Goal: Task Accomplishment & Management: Use online tool/utility

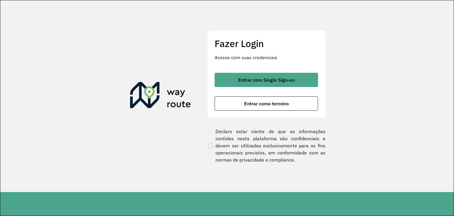
click at [236, 86] on button "Entrar com Single Sign-on" at bounding box center [265, 80] width 103 height 14
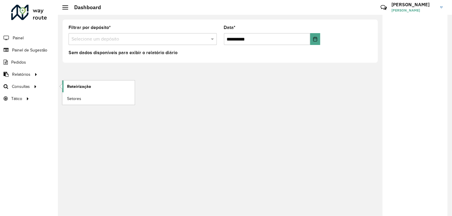
click at [71, 90] on link "Roteirização" at bounding box center [98, 86] width 72 height 12
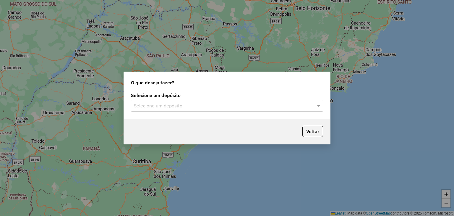
click at [171, 105] on input "text" at bounding box center [221, 105] width 174 height 7
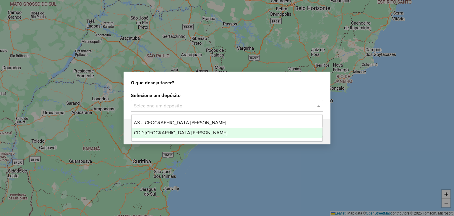
click at [164, 130] on span "CDD Santa Cruz do Sul" at bounding box center [180, 132] width 93 height 5
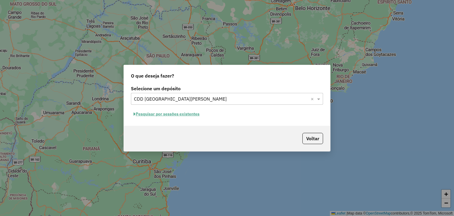
click at [186, 115] on button "Pesquisar por sessões existentes" at bounding box center [166, 113] width 71 height 9
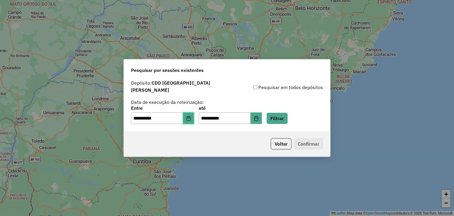
click at [194, 118] on button "Choose Date" at bounding box center [188, 118] width 11 height 12
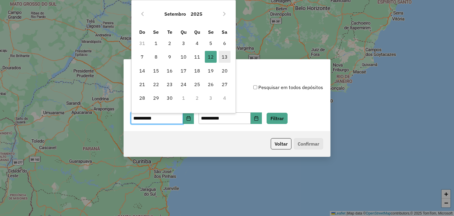
click at [225, 57] on span "13" at bounding box center [225, 57] width 12 height 12
type input "**********"
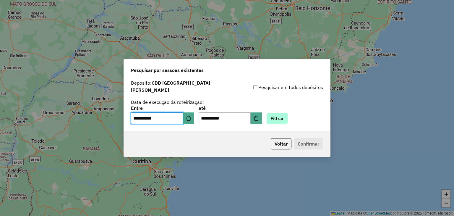
click at [274, 114] on div "**********" at bounding box center [227, 115] width 192 height 18
drag, startPoint x: 277, startPoint y: 115, endPoint x: 279, endPoint y: 112, distance: 3.4
click at [278, 113] on button "Filtrar" at bounding box center [276, 118] width 21 height 11
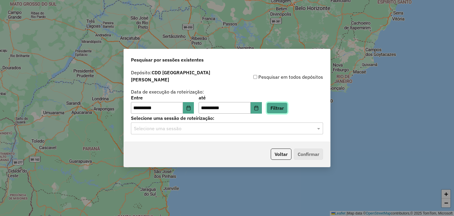
click at [281, 107] on button "Filtrar" at bounding box center [276, 107] width 21 height 11
click at [210, 128] on input "text" at bounding box center [221, 128] width 174 height 7
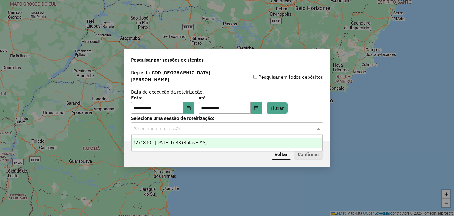
click at [197, 141] on span "1274830 - 13/09/2025 17:33 (Rotas + AS)" at bounding box center [170, 142] width 73 height 5
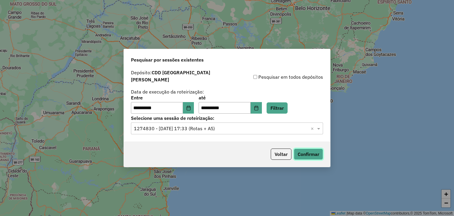
click at [298, 149] on button "Confirmar" at bounding box center [308, 153] width 29 height 11
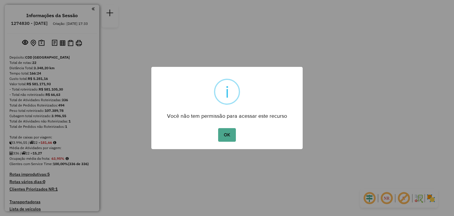
click at [236, 136] on div "OK No Cancel" at bounding box center [226, 134] width 151 height 17
click at [234, 136] on button "OK" at bounding box center [226, 135] width 17 height 14
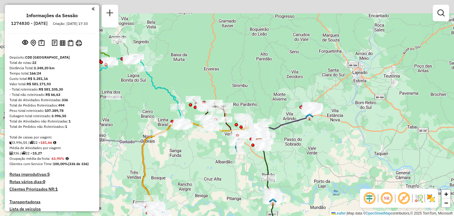
drag, startPoint x: 172, startPoint y: 133, endPoint x: 184, endPoint y: 145, distance: 17.8
click at [184, 145] on div "Janela de atendimento Grade de atendimento Capacidade Transportadoras Veículos …" at bounding box center [227, 108] width 454 height 216
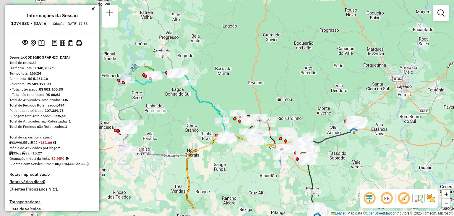
drag, startPoint x: 203, startPoint y: 82, endPoint x: 219, endPoint y: 88, distance: 17.1
click at [219, 88] on div "Janela de atendimento Grade de atendimento Capacidade Transportadoras Veículos …" at bounding box center [227, 108] width 454 height 216
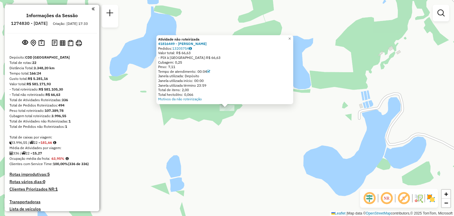
click at [209, 144] on div "Atividade não roteirizada 41816449 - DAISE SIMA Pedidos: 13205754 Valor total: …" at bounding box center [227, 108] width 454 height 216
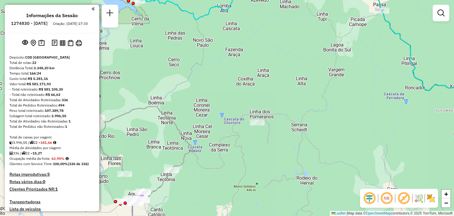
drag, startPoint x: 198, startPoint y: 65, endPoint x: 92, endPoint y: 9, distance: 119.6
click at [235, 106] on div "Janela de atendimento Grade de atendimento Capacidade Transportadoras Veículos …" at bounding box center [227, 108] width 454 height 216
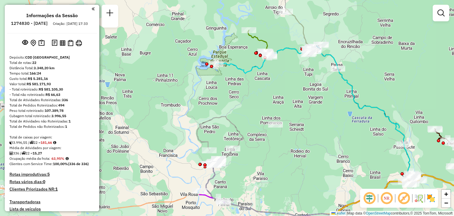
drag, startPoint x: 255, startPoint y: 107, endPoint x: 253, endPoint y: 112, distance: 5.3
click at [253, 112] on div "Janela de atendimento Grade de atendimento Capacidade Transportadoras Veículos …" at bounding box center [227, 108] width 454 height 216
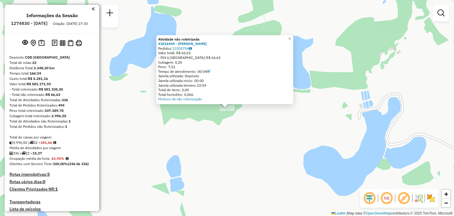
click at [223, 135] on div "Atividade não roteirizada 41816449 - DAISE SIMA Pedidos: 13205754 Valor total: …" at bounding box center [227, 108] width 454 height 216
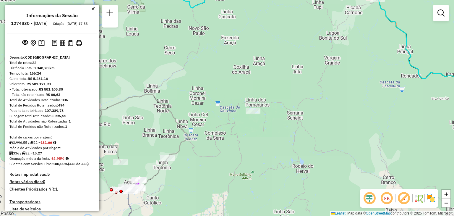
drag, startPoint x: 290, startPoint y: 103, endPoint x: 251, endPoint y: 113, distance: 39.9
click at [252, 113] on div "Janela de atendimento Grade de atendimento Capacidade Transportadoras Veículos …" at bounding box center [227, 108] width 454 height 216
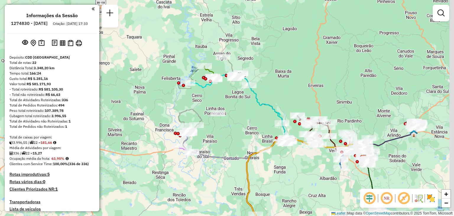
drag, startPoint x: 269, startPoint y: 112, endPoint x: 256, endPoint y: 112, distance: 13.3
click at [256, 112] on div "Janela de atendimento Grade de atendimento Capacidade Transportadoras Veículos …" at bounding box center [227, 108] width 454 height 216
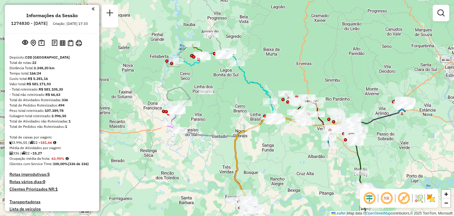
drag, startPoint x: 270, startPoint y: 108, endPoint x: 257, endPoint y: 79, distance: 31.1
click at [257, 79] on icon at bounding box center [277, 95] width 152 height 86
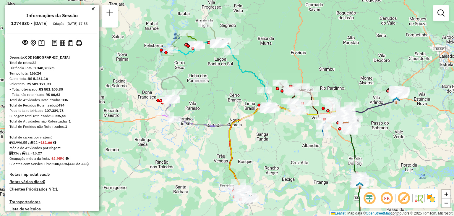
drag, startPoint x: 242, startPoint y: 129, endPoint x: 240, endPoint y: 123, distance: 6.1
click at [240, 123] on div "Janela de atendimento Grade de atendimento Capacidade Transportadoras Veículos …" at bounding box center [227, 108] width 454 height 216
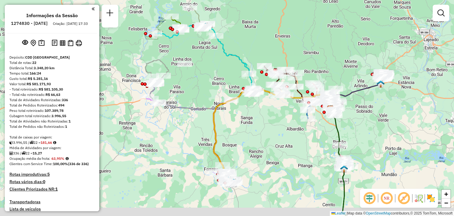
drag, startPoint x: 262, startPoint y: 145, endPoint x: 231, endPoint y: 123, distance: 37.9
click at [232, 123] on div "Janela de atendimento Grade de atendimento Capacidade Transportadoras Veículos …" at bounding box center [227, 108] width 454 height 216
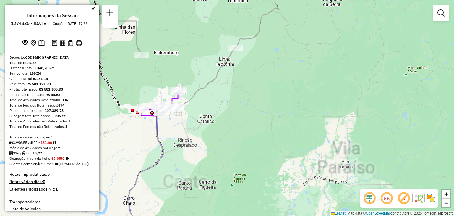
drag, startPoint x: 194, startPoint y: 94, endPoint x: 228, endPoint y: 89, distance: 34.9
click at [228, 89] on icon at bounding box center [185, 45] width 188 height 134
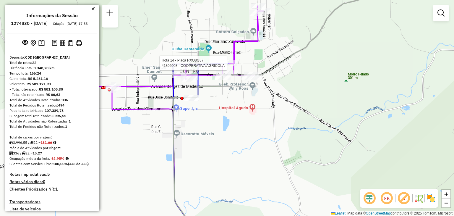
select select "**********"
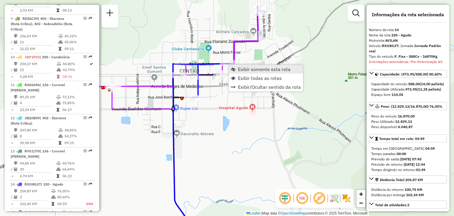
scroll to position [656, 0]
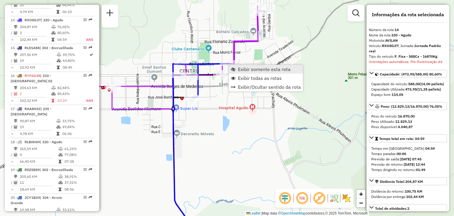
click at [236, 71] on link "Exibir somente esta rota" at bounding box center [266, 69] width 74 height 9
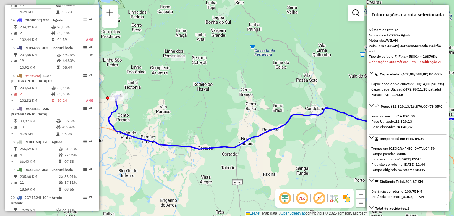
drag, startPoint x: 206, startPoint y: 88, endPoint x: 309, endPoint y: 114, distance: 106.0
click at [309, 114] on div "Janela de atendimento Grade de atendimento Capacidade Transportadoras Veículos …" at bounding box center [227, 108] width 454 height 216
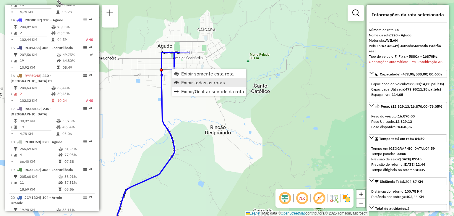
click at [187, 87] on link "Exibir todas as rotas" at bounding box center [209, 82] width 74 height 9
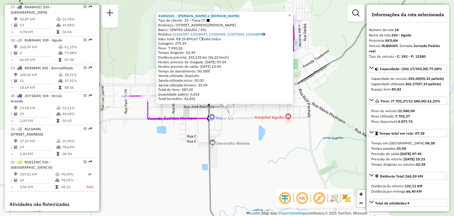
scroll to position [782, 0]
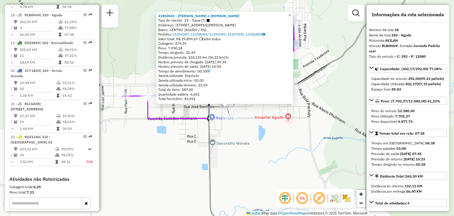
click at [196, 133] on div "41802041 - IVO AGUILAR e CIA.LT Tipo de cliente: 23 - Trava (T) Endereço: R JOS…" at bounding box center [227, 108] width 454 height 216
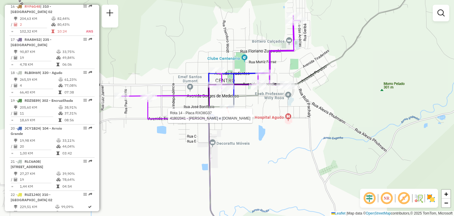
select select "**********"
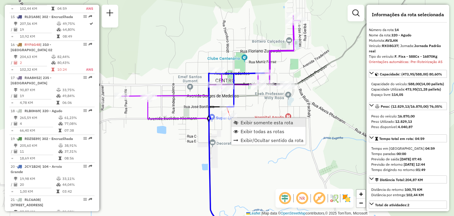
scroll to position [656, 0]
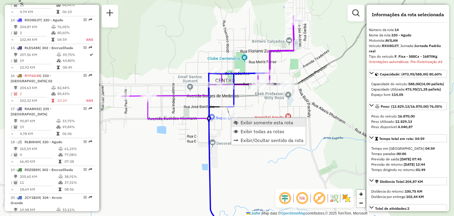
click at [241, 122] on span "Exibir somente esta rota" at bounding box center [266, 122] width 53 height 5
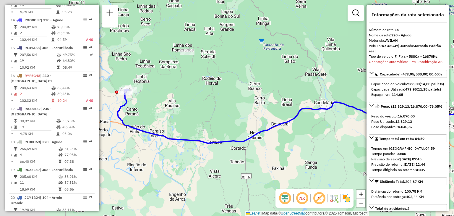
drag, startPoint x: 175, startPoint y: 106, endPoint x: 329, endPoint y: 126, distance: 155.5
click at [332, 126] on div "Janela de atendimento Grade de atendimento Capacidade Transportadoras Veículos …" at bounding box center [227, 108] width 454 height 216
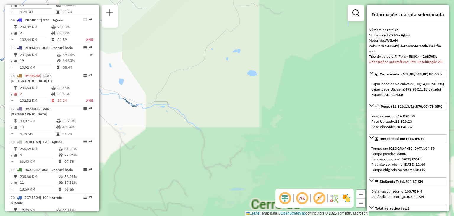
drag, startPoint x: 157, startPoint y: 95, endPoint x: 307, endPoint y: 149, distance: 160.0
click at [355, 174] on div "Janela de atendimento Grade de atendimento Capacidade Transportadoras Veículos …" at bounding box center [227, 108] width 454 height 216
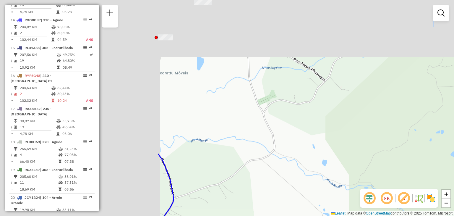
drag, startPoint x: 323, startPoint y: 155, endPoint x: 389, endPoint y: 177, distance: 70.2
click at [394, 180] on div "Janela de atendimento Grade de atendimento Capacidade Transportadoras Veículos …" at bounding box center [227, 108] width 454 height 216
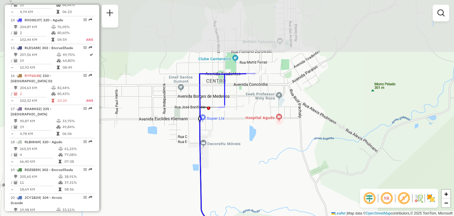
drag, startPoint x: 284, startPoint y: 130, endPoint x: 258, endPoint y: 153, distance: 35.4
click at [335, 200] on div "Janela de atendimento Grade de atendimento Capacidade Transportadoras Veículos …" at bounding box center [227, 108] width 454 height 216
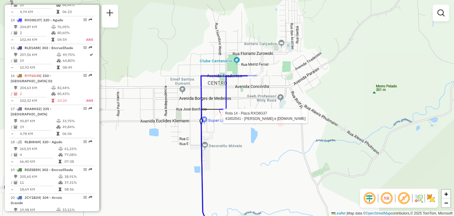
select select "**********"
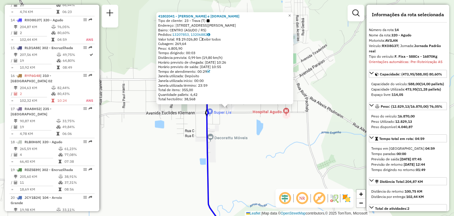
drag, startPoint x: 235, startPoint y: 155, endPoint x: 239, endPoint y: 144, distance: 11.7
click at [235, 155] on div "41802041 - IVO AGUILAR e CIA.LT Tipo de cliente: 23 - Trava (T) Endereço: R JOS…" at bounding box center [227, 108] width 454 height 216
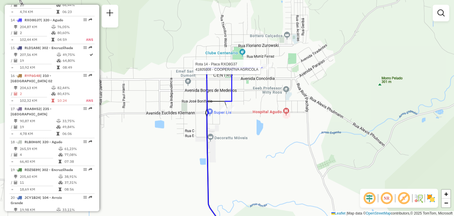
select select "**********"
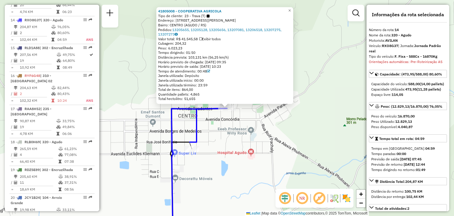
click at [253, 130] on div "41805008 - COOPERATIVA AGRICOLA Tipo de cliente: 23 - Trava (T) Endereço: R MAR…" at bounding box center [227, 108] width 454 height 216
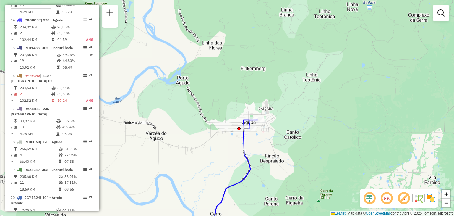
click at [298, 108] on div "Janela de atendimento Grade de atendimento Capacidade Transportadoras Veículos …" at bounding box center [227, 108] width 454 height 216
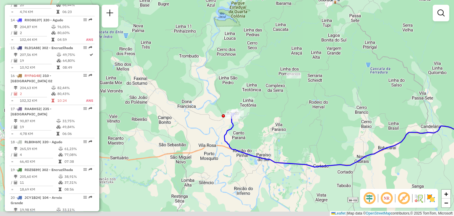
drag, startPoint x: 310, startPoint y: 133, endPoint x: 180, endPoint y: 112, distance: 131.5
click at [180, 112] on div "Janela de atendimento Grade de atendimento Capacidade Transportadoras Veículos …" at bounding box center [227, 108] width 454 height 216
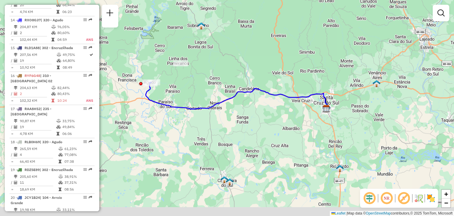
drag, startPoint x: 251, startPoint y: 131, endPoint x: 234, endPoint y: 107, distance: 29.4
click at [234, 107] on div "Janela de atendimento Grade de atendimento Capacidade Transportadoras Veículos …" at bounding box center [227, 108] width 454 height 216
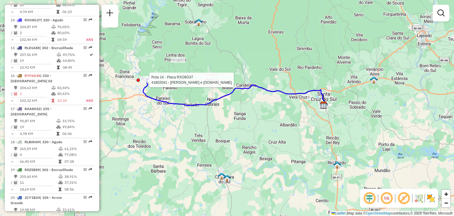
select select "**********"
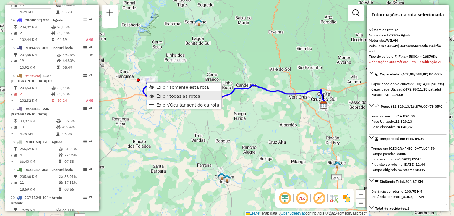
click at [157, 93] on span "Exibir todas as rotas" at bounding box center [178, 95] width 44 height 5
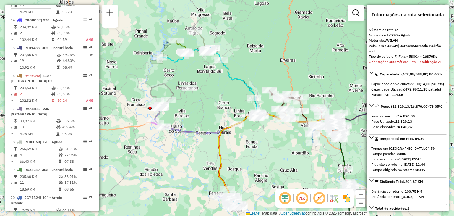
drag, startPoint x: 244, startPoint y: 91, endPoint x: 249, endPoint y: 104, distance: 14.0
click at [249, 104] on div "Rota 7 - Placa JBP9F17 41808984 - LUCIANO WOLFF 018549 Janela de atendimento Gr…" at bounding box center [227, 108] width 454 height 216
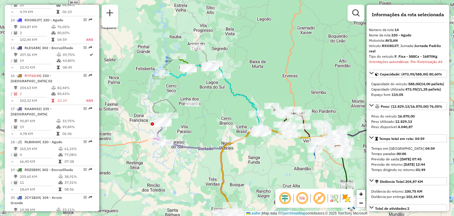
drag, startPoint x: 243, startPoint y: 54, endPoint x: 248, endPoint y: 81, distance: 27.8
click at [249, 85] on div "Janela de atendimento Grade de atendimento Capacidade Transportadoras Veículos …" at bounding box center [227, 108] width 454 height 216
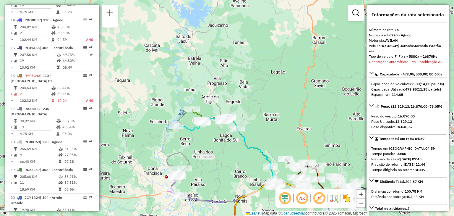
drag, startPoint x: 225, startPoint y: 49, endPoint x: 238, endPoint y: 91, distance: 43.1
click at [238, 91] on div "Janela de atendimento Grade de atendimento Capacidade Transportadoras Veículos …" at bounding box center [227, 108] width 454 height 216
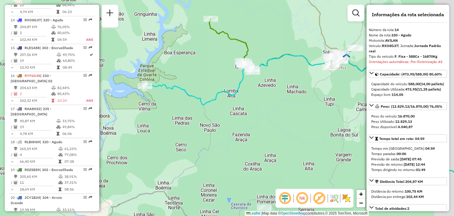
drag, startPoint x: 243, startPoint y: 135, endPoint x: 217, endPoint y: 126, distance: 27.6
click at [217, 123] on div "Janela de atendimento Grade de atendimento Capacidade Transportadoras Veículos …" at bounding box center [227, 108] width 454 height 216
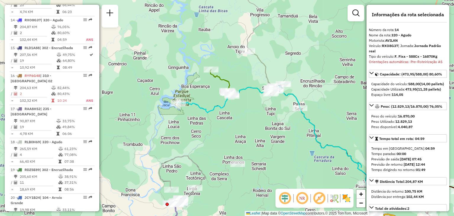
drag, startPoint x: 278, startPoint y: 167, endPoint x: 266, endPoint y: 129, distance: 39.6
click at [266, 130] on div "Rota 9 - Placa RDZ6C39 41810316 - BAR DA ELIANE Janela de atendimento Grade de …" at bounding box center [227, 108] width 454 height 216
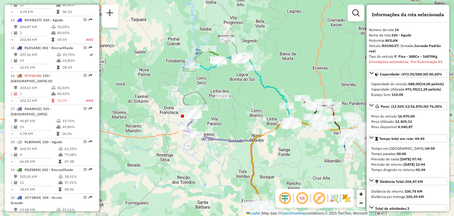
drag, startPoint x: 272, startPoint y: 135, endPoint x: 258, endPoint y: 116, distance: 24.5
click at [258, 116] on div "Janela de atendimento Grade de atendimento Capacidade Transportadoras Veículos …" at bounding box center [227, 108] width 454 height 216
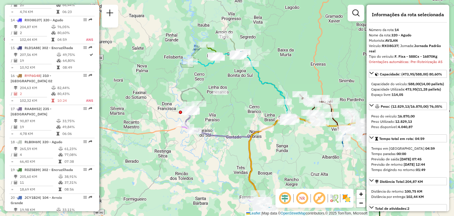
drag, startPoint x: 258, startPoint y: 161, endPoint x: 241, endPoint y: 118, distance: 45.9
click at [242, 118] on div "Janela de atendimento Grade de atendimento Capacidade Transportadoras Veículos …" at bounding box center [227, 108] width 454 height 216
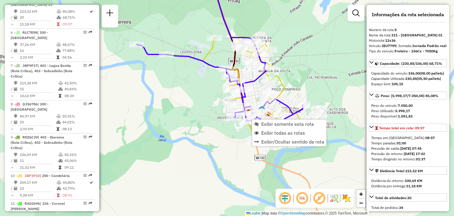
scroll to position [358, 0]
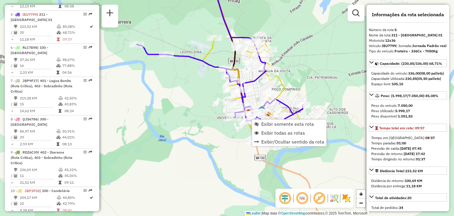
click at [209, 144] on div "Janela de atendimento Grade de atendimento Capacidade Transportadoras Veículos …" at bounding box center [227, 108] width 454 height 216
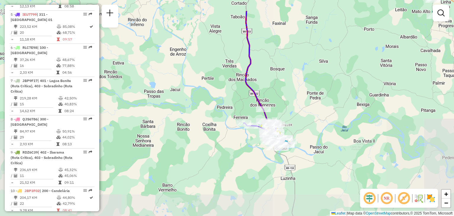
drag, startPoint x: 337, startPoint y: 89, endPoint x: 279, endPoint y: 147, distance: 81.9
click at [279, 147] on div "Janela de atendimento Grade de atendimento Capacidade Transportadoras Veículos …" at bounding box center [227, 108] width 454 height 216
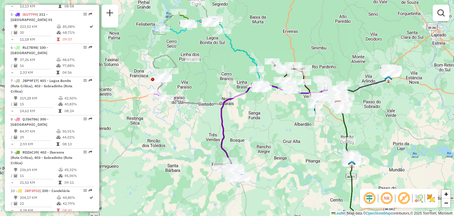
drag, startPoint x: 305, startPoint y: 123, endPoint x: 280, endPoint y: 152, distance: 38.1
click at [279, 153] on div "Janela de atendimento Grade de atendimento Capacidade Transportadoras Veículos …" at bounding box center [227, 108] width 454 height 216
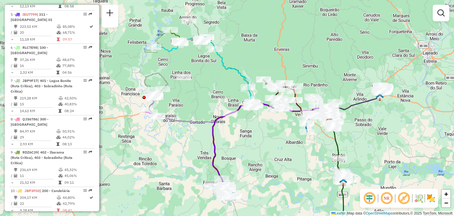
drag, startPoint x: 282, startPoint y: 125, endPoint x: 276, endPoint y: 117, distance: 10.1
click at [275, 139] on div "Janela de atendimento Grade de atendimento Capacidade Transportadoras Veículos …" at bounding box center [227, 108] width 454 height 216
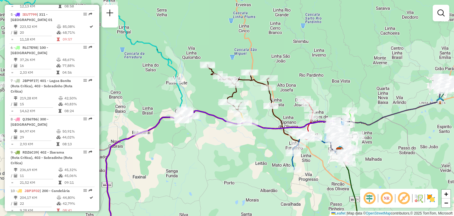
drag, startPoint x: 408, startPoint y: 152, endPoint x: 354, endPoint y: 141, distance: 55.6
click at [355, 141] on div "Rota 20 - Placa JCY1B24 41809641 - RAQUEL INES DA VEIGA Janela de atendimento G…" at bounding box center [227, 108] width 454 height 216
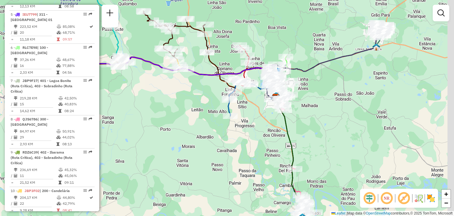
drag, startPoint x: 354, startPoint y: 129, endPoint x: 339, endPoint y: 91, distance: 40.5
click at [340, 88] on div "Janela de atendimento Grade de atendimento Capacidade Transportadoras Veículos …" at bounding box center [227, 108] width 454 height 216
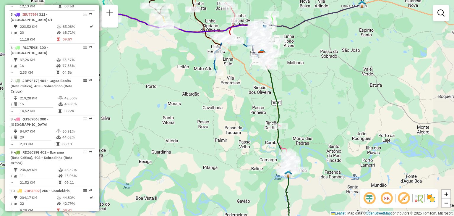
drag, startPoint x: 323, startPoint y: 145, endPoint x: 321, endPoint y: 115, distance: 30.2
click at [321, 114] on div "Janela de atendimento Grade de atendimento Capacidade Transportadoras Veículos …" at bounding box center [227, 108] width 454 height 216
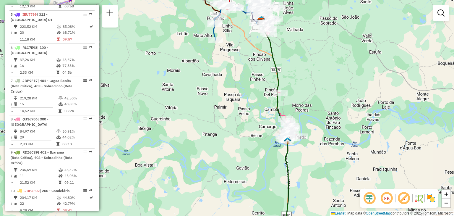
drag, startPoint x: 307, startPoint y: 156, endPoint x: 319, endPoint y: 98, distance: 58.7
click at [319, 99] on div "Janela de atendimento Grade de atendimento Capacidade Transportadoras Veículos …" at bounding box center [227, 108] width 454 height 216
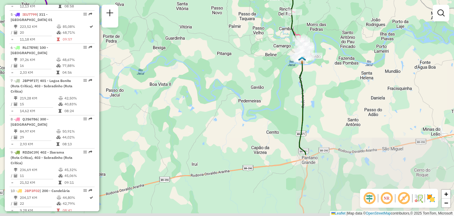
click at [317, 90] on div "Janela de atendimento Grade de atendimento Capacidade Transportadoras Veículos …" at bounding box center [227, 108] width 454 height 216
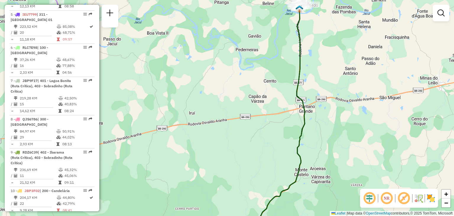
drag, startPoint x: 314, startPoint y: 144, endPoint x: 315, endPoint y: 71, distance: 73.3
click at [315, 71] on div "Janela de atendimento Grade de atendimento Capacidade Transportadoras Veículos …" at bounding box center [227, 108] width 454 height 216
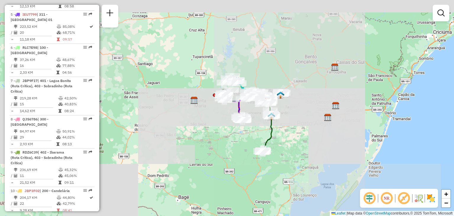
drag, startPoint x: 236, startPoint y: 62, endPoint x: 254, endPoint y: 118, distance: 58.4
click at [254, 118] on div "Janela de atendimento Grade de atendimento Capacidade Transportadoras Veículos …" at bounding box center [227, 108] width 454 height 216
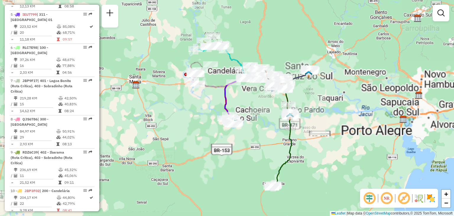
drag, startPoint x: 258, startPoint y: 100, endPoint x: 267, endPoint y: 123, distance: 25.3
click at [267, 123] on div "Janela de atendimento Grade de atendimento Capacidade Transportadoras Veículos …" at bounding box center [227, 108] width 454 height 216
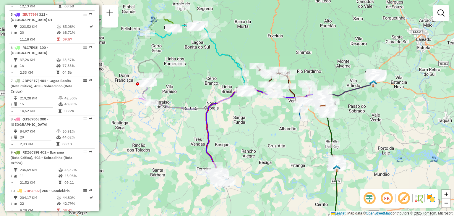
click at [268, 201] on div "Janela de atendimento Grade de atendimento Capacidade Transportadoras Veículos …" at bounding box center [227, 108] width 454 height 216
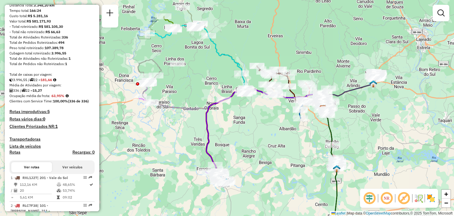
scroll to position [0, 0]
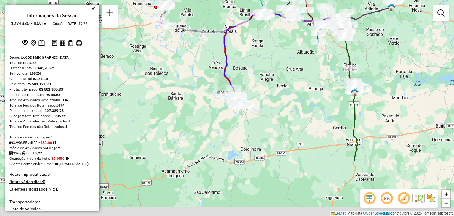
drag, startPoint x: 316, startPoint y: 121, endPoint x: 326, endPoint y: 121, distance: 10.0
click at [322, 70] on div "Janela de atendimento Grade de atendimento Capacidade Transportadoras Veículos …" at bounding box center [227, 108] width 454 height 216
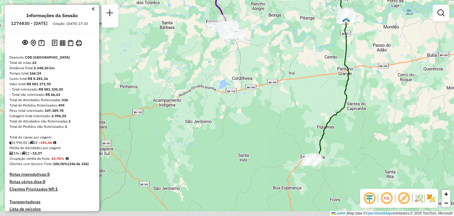
drag, startPoint x: 340, startPoint y: 139, endPoint x: 313, endPoint y: 119, distance: 34.4
click at [334, 58] on div "Janela de atendimento Grade de atendimento Capacidade Transportadoras Veículos …" at bounding box center [227, 108] width 454 height 216
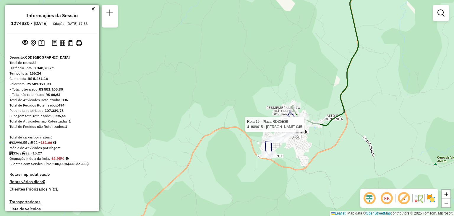
select select "**********"
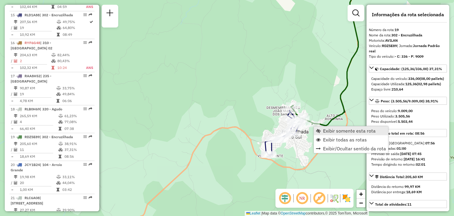
scroll to position [810, 0]
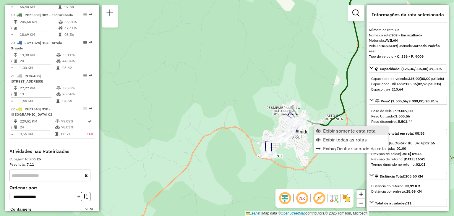
click at [326, 129] on span "Exibir somente esta rota" at bounding box center [349, 130] width 53 height 5
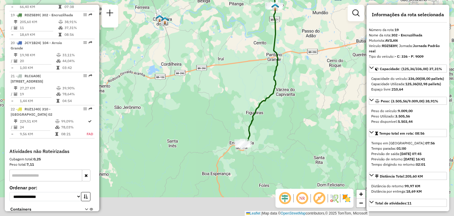
drag, startPoint x: 255, startPoint y: 113, endPoint x: 264, endPoint y: 101, distance: 15.0
click at [264, 101] on icon at bounding box center [259, 75] width 36 height 140
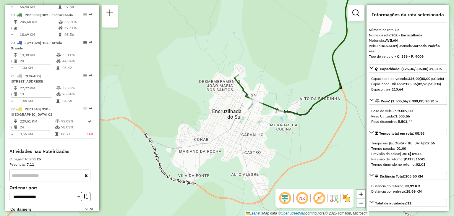
drag, startPoint x: 314, startPoint y: 35, endPoint x: 303, endPoint y: 136, distance: 101.3
click at [303, 136] on div "Rota 19 - Placa RDZ5E89 41860664 - JANIR SOUZA MARQUES Janela de atendimento Gr…" at bounding box center [227, 108] width 454 height 216
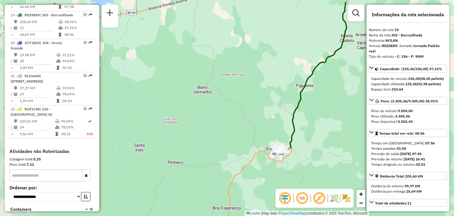
drag, startPoint x: 321, startPoint y: 84, endPoint x: 269, endPoint y: 139, distance: 75.2
click at [269, 139] on div "Janela de atendimento Grade de atendimento Capacidade Transportadoras Veículos …" at bounding box center [227, 108] width 454 height 216
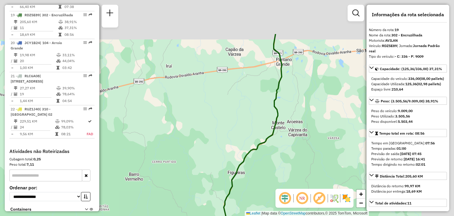
drag, startPoint x: 299, startPoint y: 104, endPoint x: 238, endPoint y: 187, distance: 103.3
click at [238, 193] on div "Janela de atendimento Grade de atendimento Capacidade Transportadoras Veículos …" at bounding box center [227, 108] width 454 height 216
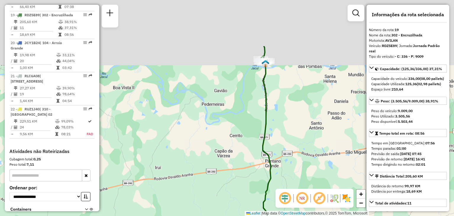
drag, startPoint x: 262, startPoint y: 97, endPoint x: 274, endPoint y: 134, distance: 38.8
click at [274, 162] on div "Janela de atendimento Grade de atendimento Capacidade Transportadoras Veículos …" at bounding box center [227, 108] width 454 height 216
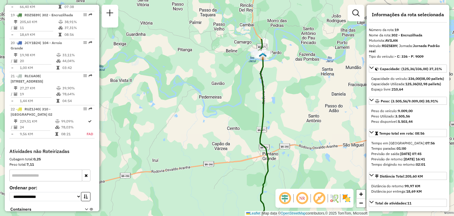
drag, startPoint x: 276, startPoint y: 112, endPoint x: 276, endPoint y: 159, distance: 47.0
click at [276, 159] on div "Janela de atendimento Grade de atendimento Capacidade Transportadoras Veículos …" at bounding box center [227, 108] width 454 height 216
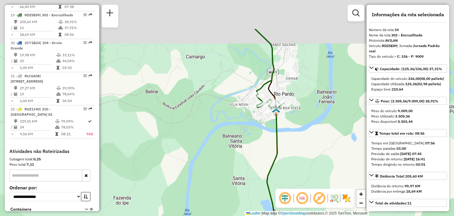
click at [278, 126] on icon at bounding box center [269, 191] width 27 height 193
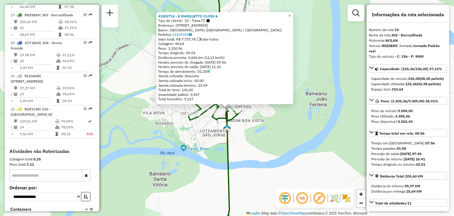
click at [243, 152] on div "41803714 - E MARQUETTO CLOSS & Tipo de cliente: 23 - Trava (T) Endereço: AV DOS…" at bounding box center [227, 108] width 454 height 216
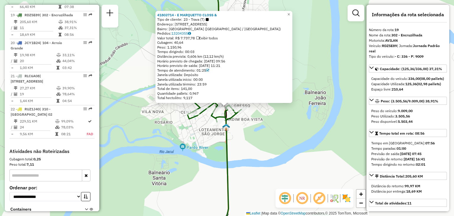
click at [195, 141] on div "Rota 19 - Placa RDZ5E89 41815983 - 15.127.973 GEORGE RODRIGO MORAES SANTANA 418…" at bounding box center [227, 108] width 454 height 216
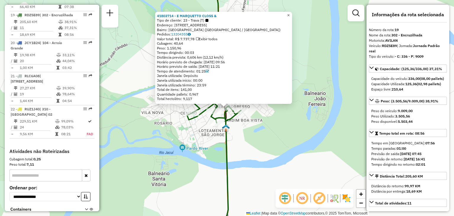
click at [290, 13] on span "×" at bounding box center [288, 15] width 3 height 5
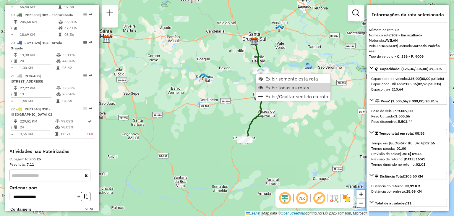
click at [269, 87] on span "Exibir todas as rotas" at bounding box center [287, 87] width 44 height 5
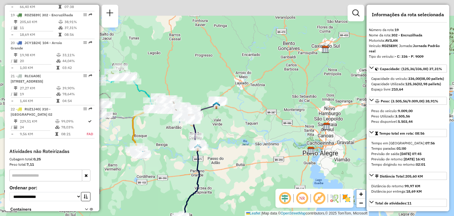
drag, startPoint x: 329, startPoint y: 30, endPoint x: 259, endPoint y: 115, distance: 110.1
click at [259, 116] on div "Janela de atendimento Grade de atendimento Capacidade Transportadoras Veículos …" at bounding box center [227, 108] width 454 height 216
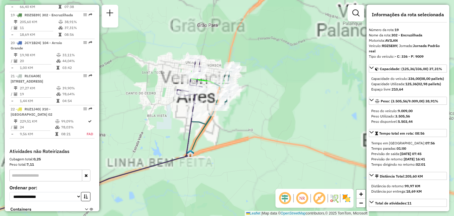
drag, startPoint x: 212, startPoint y: 68, endPoint x: 219, endPoint y: 126, distance: 58.0
click at [228, 131] on div "Janela de atendimento Grade de atendimento Capacidade Transportadoras Veículos …" at bounding box center [227, 108] width 454 height 216
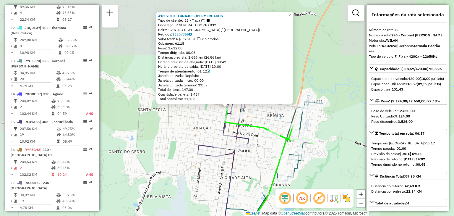
scroll to position [557, 0]
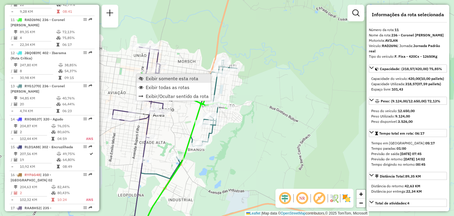
click at [146, 76] on span "Exibir somente esta rota" at bounding box center [172, 78] width 53 height 5
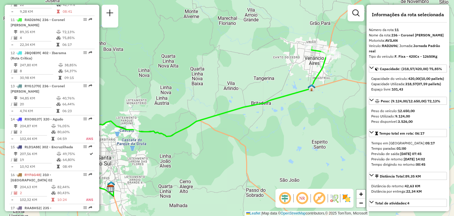
drag, startPoint x: 265, startPoint y: 95, endPoint x: 225, endPoint y: 117, distance: 45.4
click at [225, 117] on div "Janela de atendimento Grade de atendimento Capacidade Transportadoras Veículos …" at bounding box center [227, 108] width 454 height 216
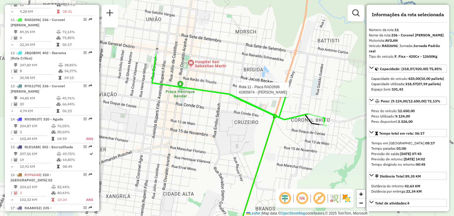
click at [286, 92] on div at bounding box center [285, 90] width 15 height 6
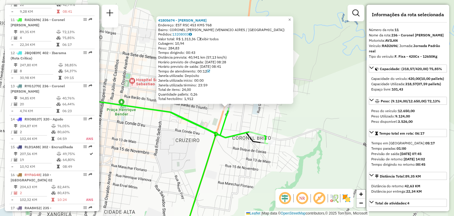
click at [257, 138] on icon at bounding box center [225, 184] width 85 height 105
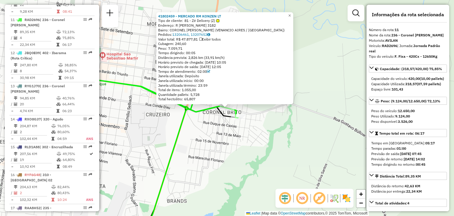
click at [222, 127] on div "41802459 - MERCADO RM KONZEN LT Tipo de cliente: 81 - Zé Delivery (Z) Endereço:…" at bounding box center [227, 108] width 454 height 216
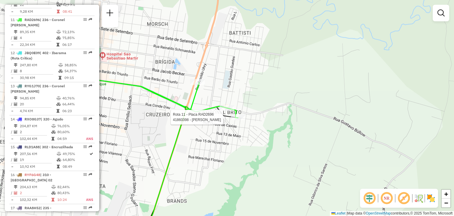
select select "**********"
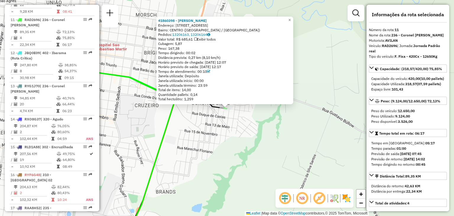
click at [218, 130] on div "41860398 - MARCIA ADRIANA ULLMA Endereço: R CONDE D EU 3400 Bairro: CENTRO (VEN…" at bounding box center [227, 108] width 454 height 216
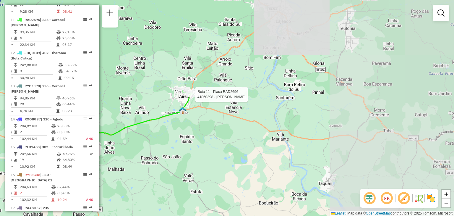
select select "**********"
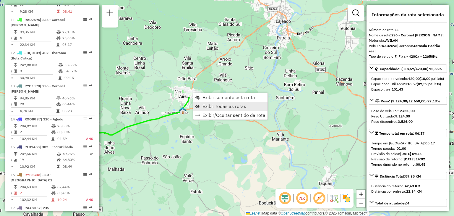
click at [204, 107] on span "Exibir todas as rotas" at bounding box center [224, 106] width 44 height 5
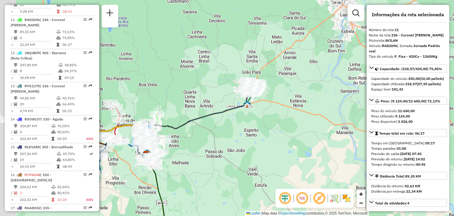
drag, startPoint x: 166, startPoint y: 95, endPoint x: 290, endPoint y: 87, distance: 123.7
click at [322, 84] on div "Janela de atendimento Grade de atendimento Capacidade Transportadoras Veículos …" at bounding box center [227, 108] width 454 height 216
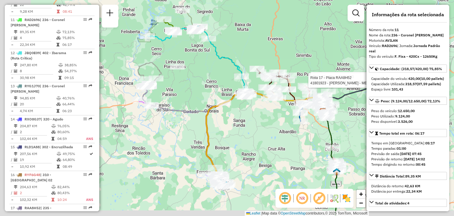
drag, startPoint x: 145, startPoint y: 114, endPoint x: 298, endPoint y: 98, distance: 153.2
click at [231, 100] on div at bounding box center [223, 103] width 15 height 6
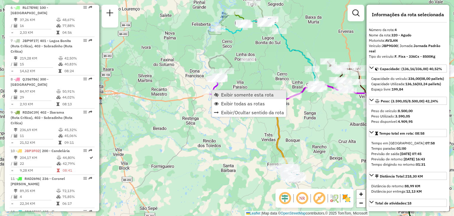
scroll to position [331, 0]
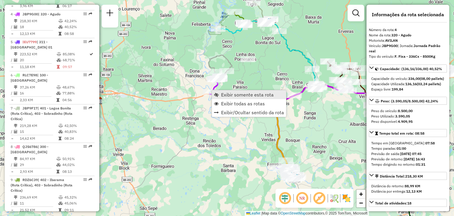
click at [218, 93] on span "Exibir somente esta rota" at bounding box center [216, 94] width 5 height 5
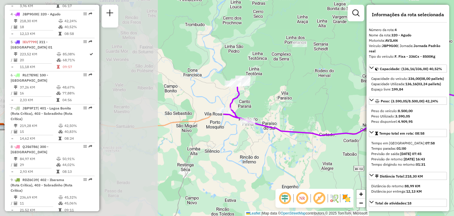
drag, startPoint x: 152, startPoint y: 89, endPoint x: 333, endPoint y: 90, distance: 180.2
click at [334, 89] on div "Janela de atendimento Grade de atendimento Capacidade Transportadoras Veículos …" at bounding box center [227, 108] width 454 height 216
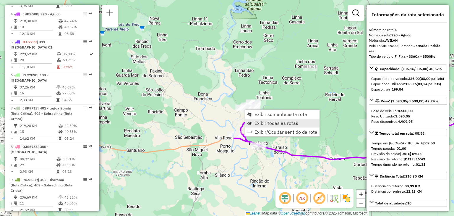
click at [256, 122] on span "Exibir todas as rotas" at bounding box center [276, 123] width 44 height 5
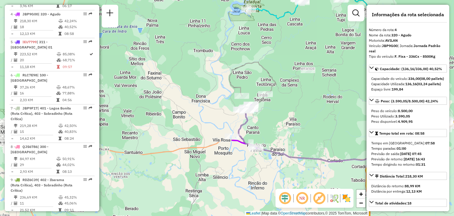
drag, startPoint x: 274, startPoint y: 67, endPoint x: 204, endPoint y: 143, distance: 103.7
click at [204, 143] on div "Janela de atendimento Grade de atendimento Capacidade Transportadoras Veículos …" at bounding box center [227, 108] width 454 height 216
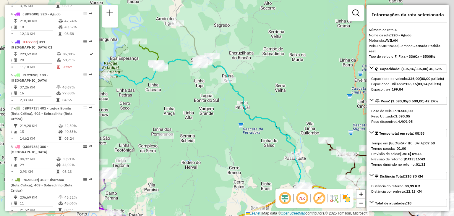
drag, startPoint x: 273, startPoint y: 121, endPoint x: 200, endPoint y: 113, distance: 73.4
click at [200, 113] on div "Janela de atendimento Grade de atendimento Capacidade Transportadoras Veículos …" at bounding box center [227, 108] width 454 height 216
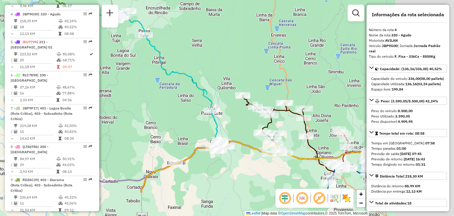
drag, startPoint x: 287, startPoint y: 129, endPoint x: 203, endPoint y: 84, distance: 94.6
click at [203, 84] on div "Janela de atendimento Grade de atendimento Capacidade Transportadoras Veículos …" at bounding box center [227, 108] width 454 height 216
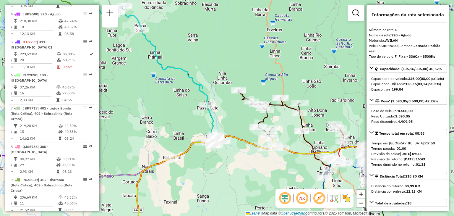
drag, startPoint x: 334, startPoint y: 153, endPoint x: 255, endPoint y: 95, distance: 98.4
click at [255, 136] on icon at bounding box center [255, 184] width 237 height 96
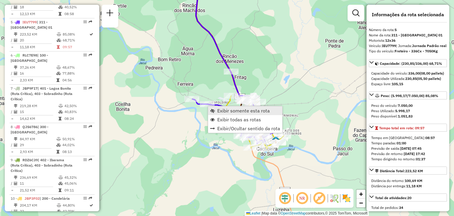
scroll to position [358, 0]
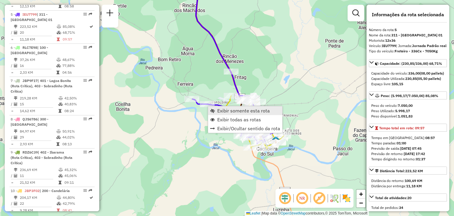
click at [232, 110] on span "Exibir somente esta rota" at bounding box center [243, 110] width 53 height 5
